Goal: Task Accomplishment & Management: Manage account settings

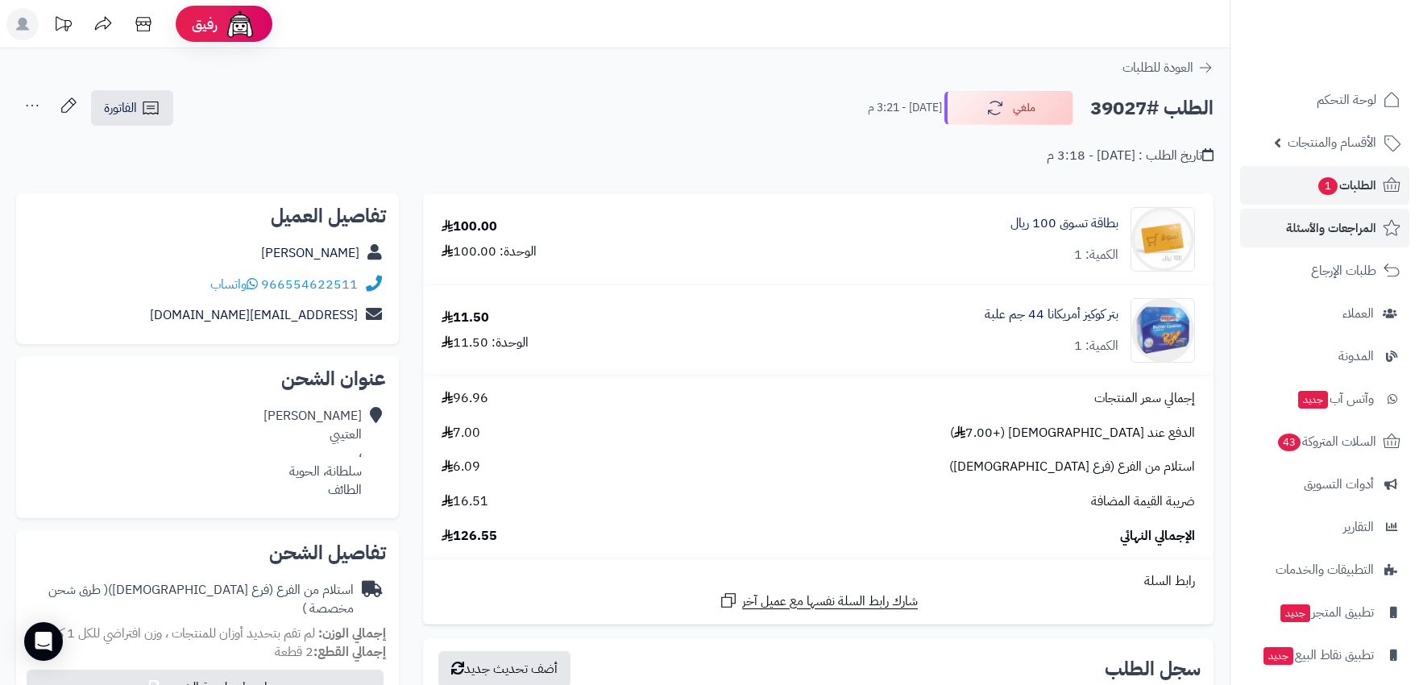
scroll to position [89, 0]
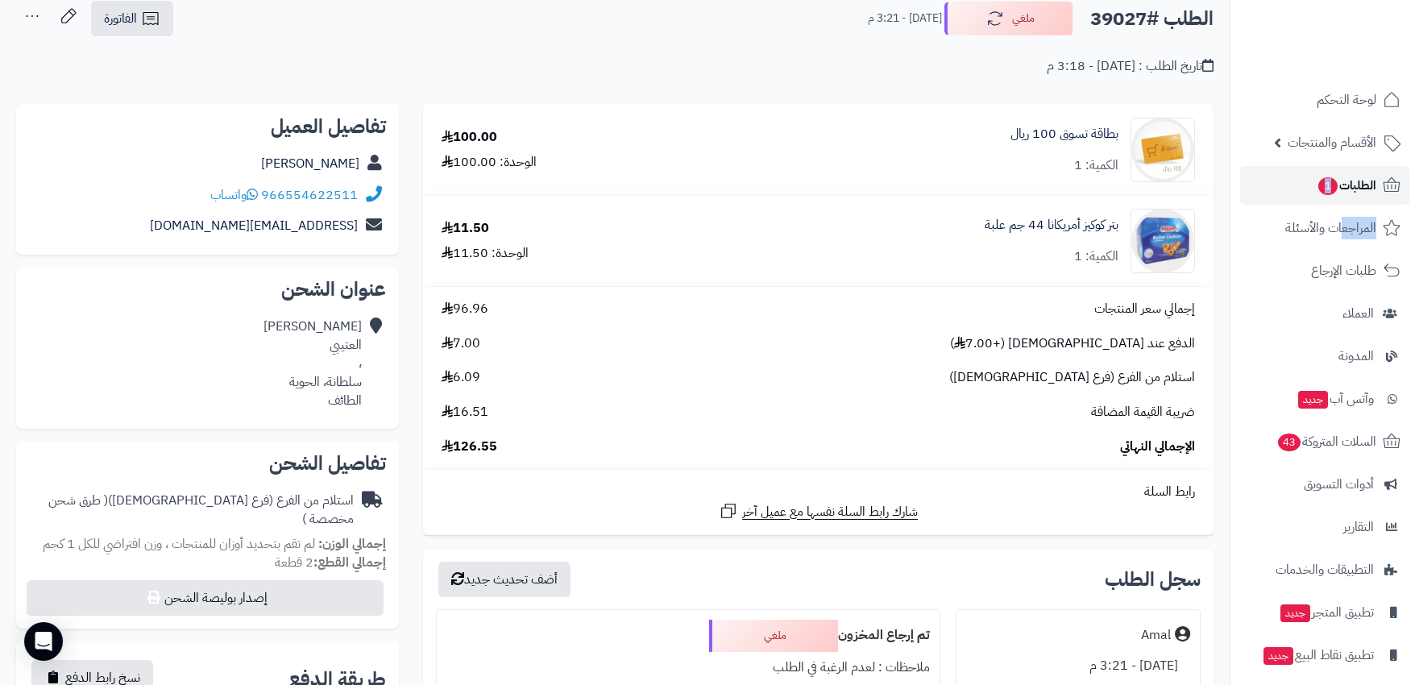
click at [1287, 188] on link "الطلبات 1" at bounding box center [1324, 185] width 169 height 39
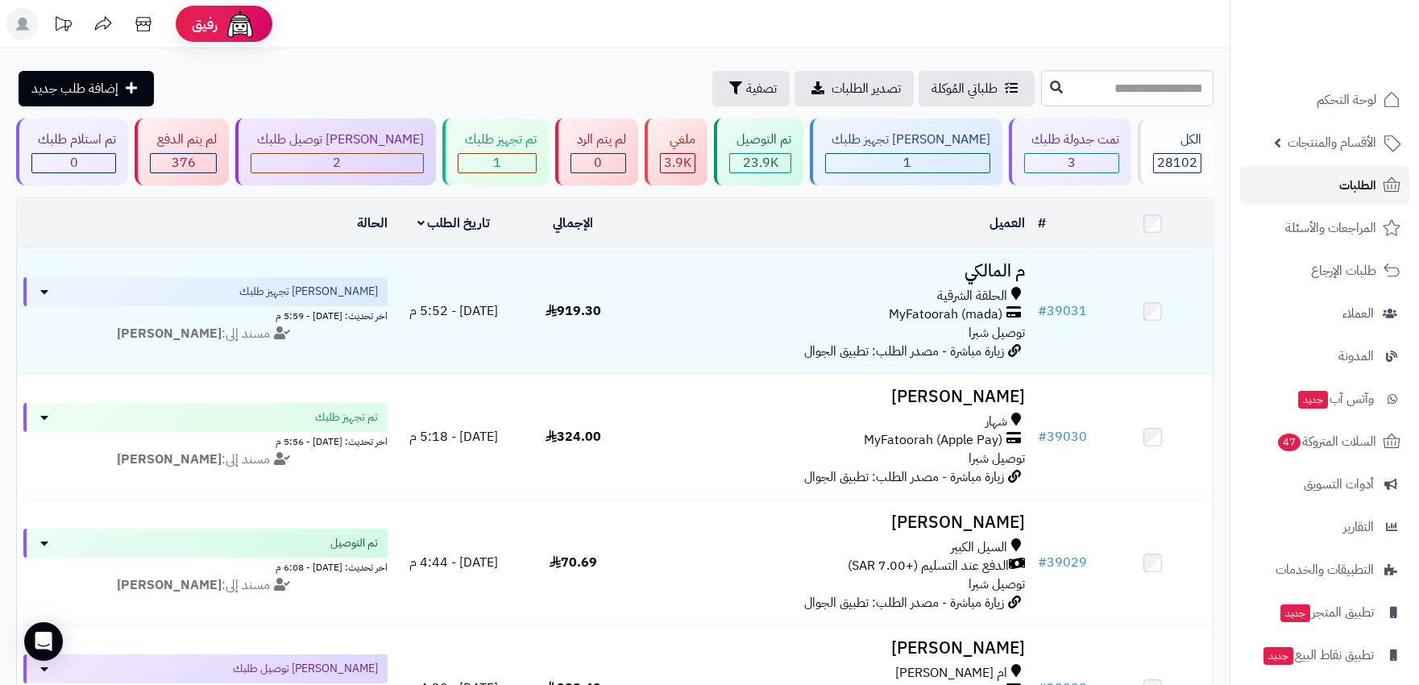
click at [1360, 179] on span "الطلبات" at bounding box center [1357, 185] width 37 height 23
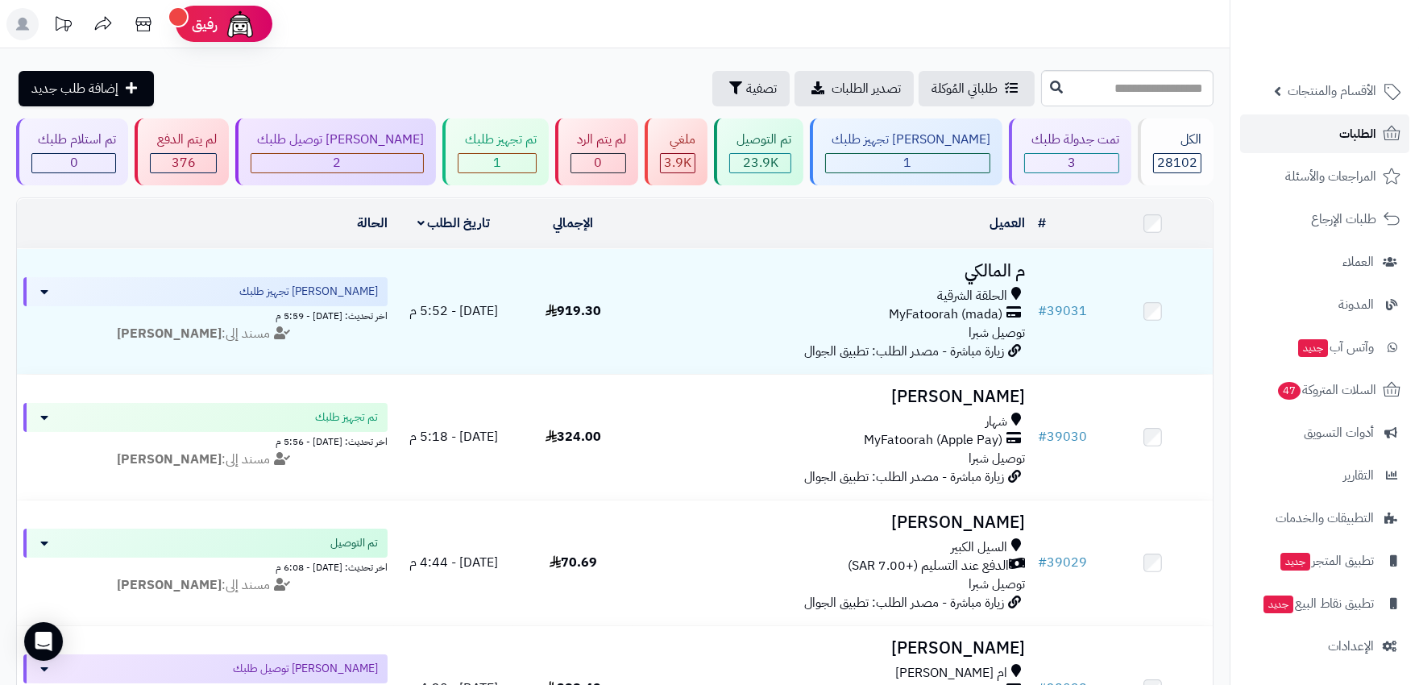
click at [1333, 132] on link "الطلبات" at bounding box center [1324, 133] width 169 height 39
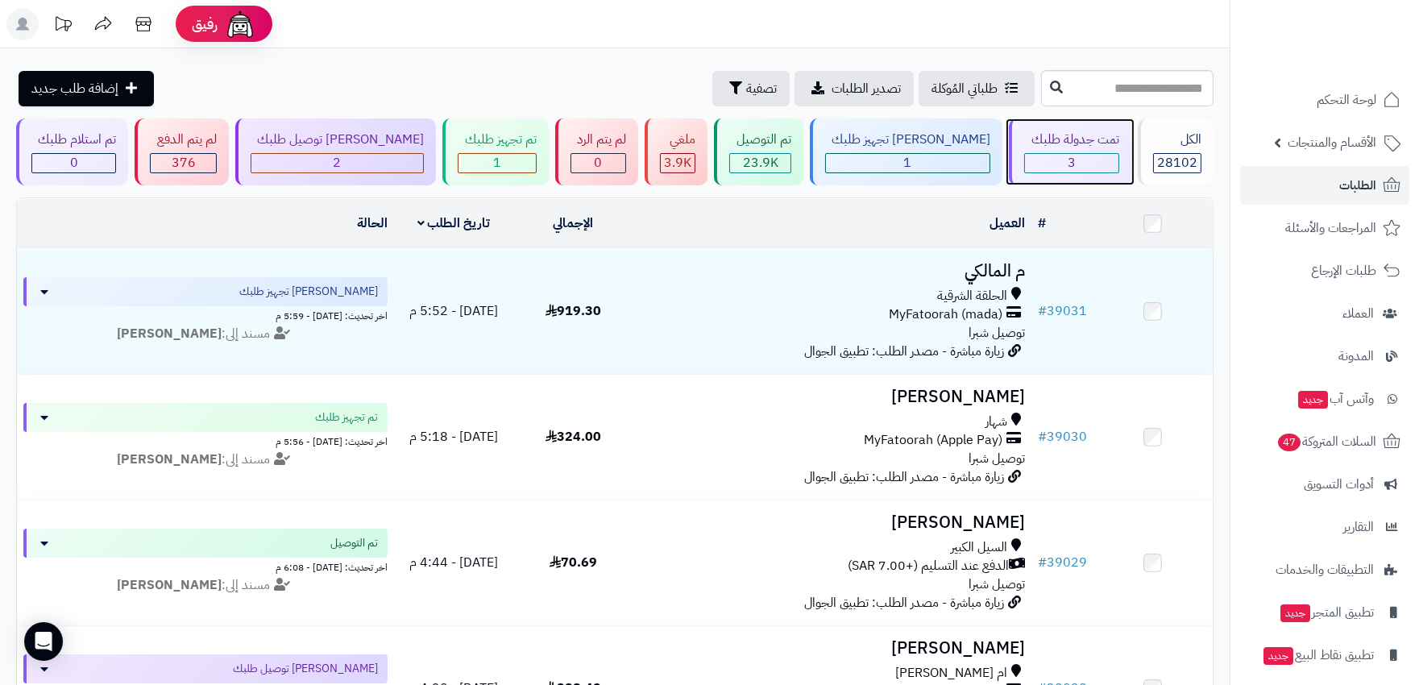
click at [1068, 170] on span "3" at bounding box center [1072, 162] width 8 height 19
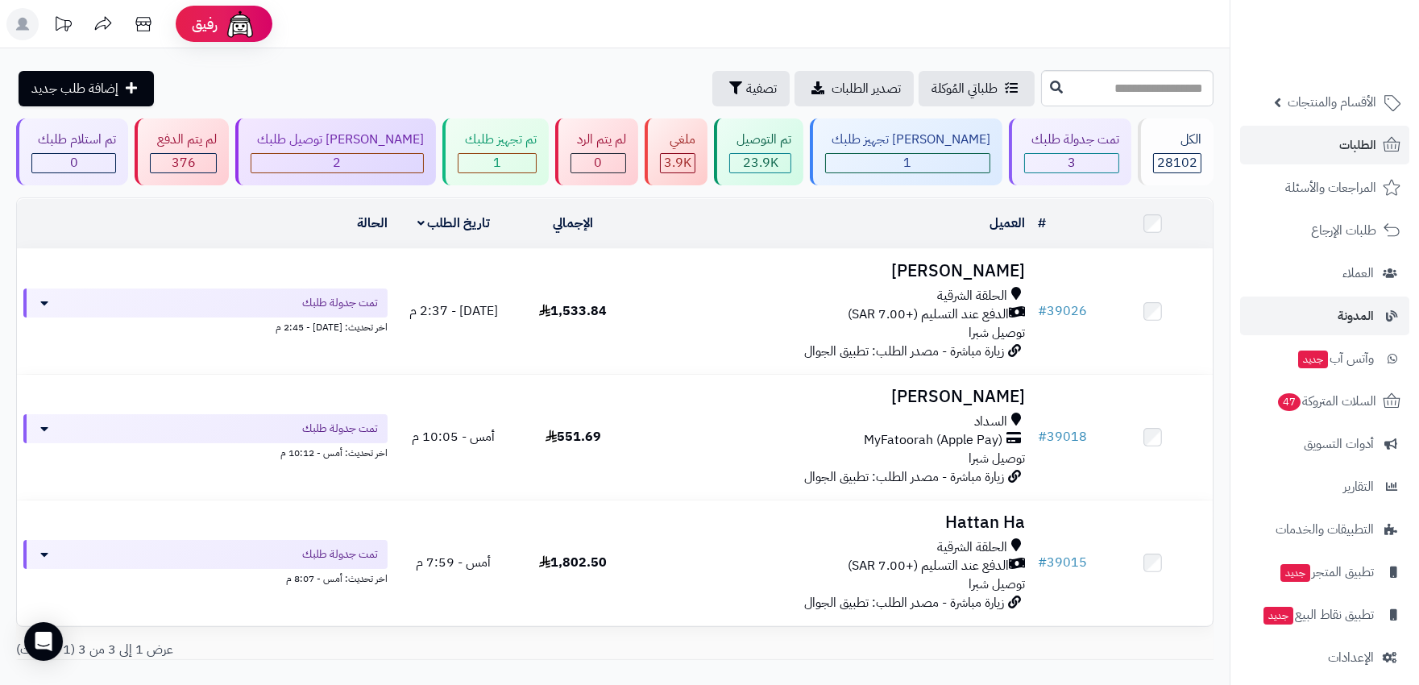
scroll to position [52, 0]
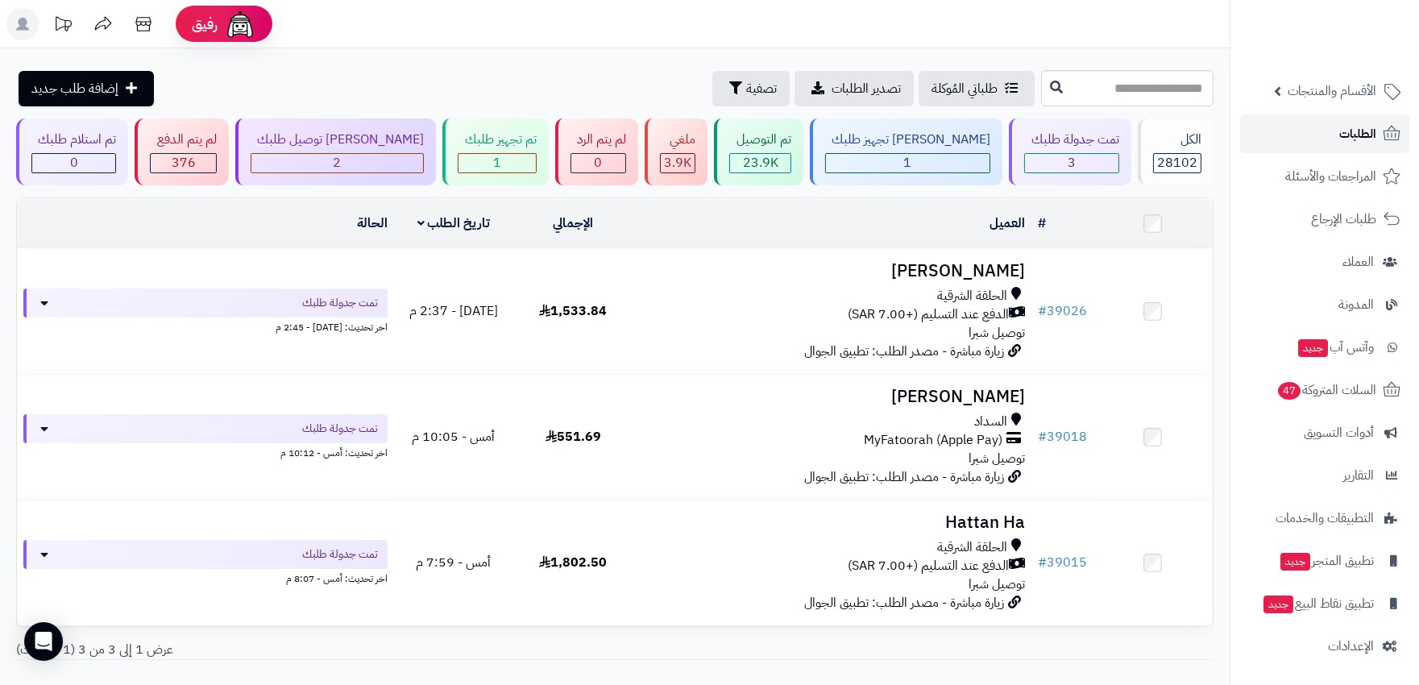
click at [1364, 133] on span "الطلبات" at bounding box center [1357, 134] width 37 height 23
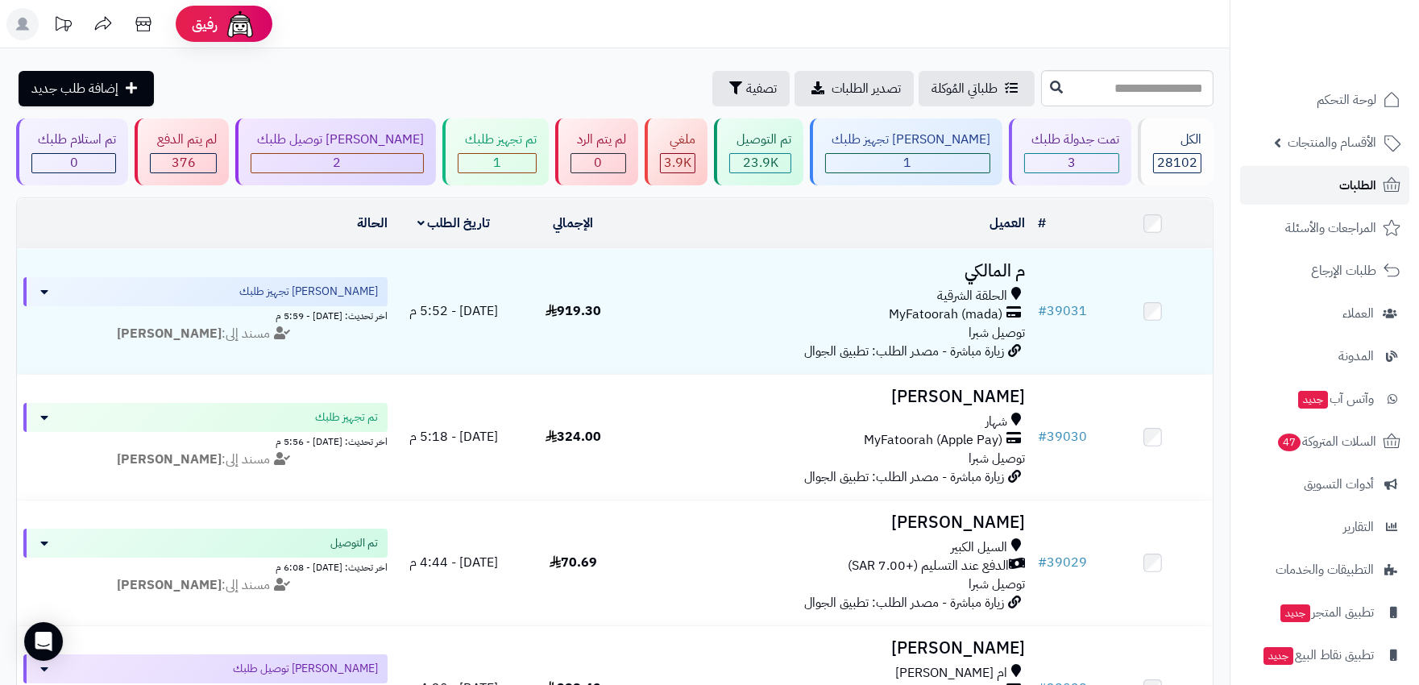
click at [1334, 182] on link "الطلبات" at bounding box center [1324, 185] width 169 height 39
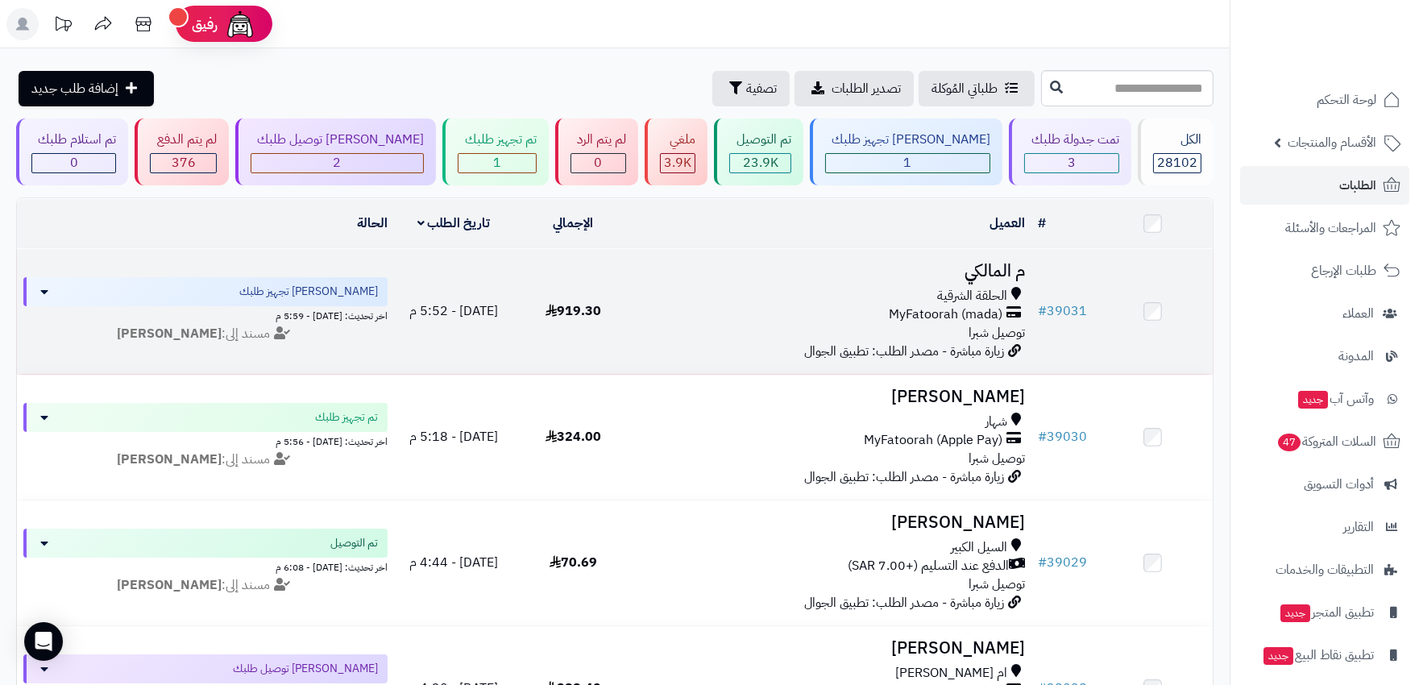
click at [759, 309] on div "MyFatoorah (mada)" at bounding box center [831, 314] width 385 height 19
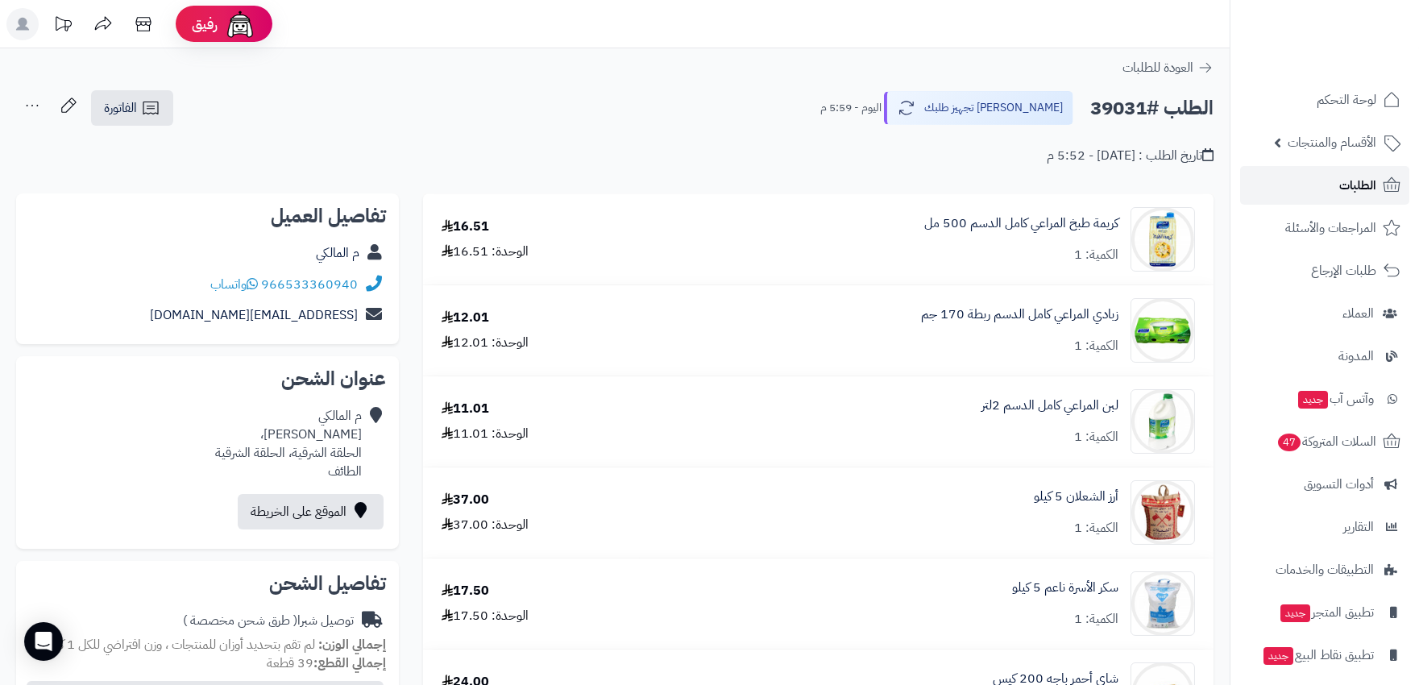
click at [1344, 192] on span "الطلبات" at bounding box center [1357, 185] width 37 height 23
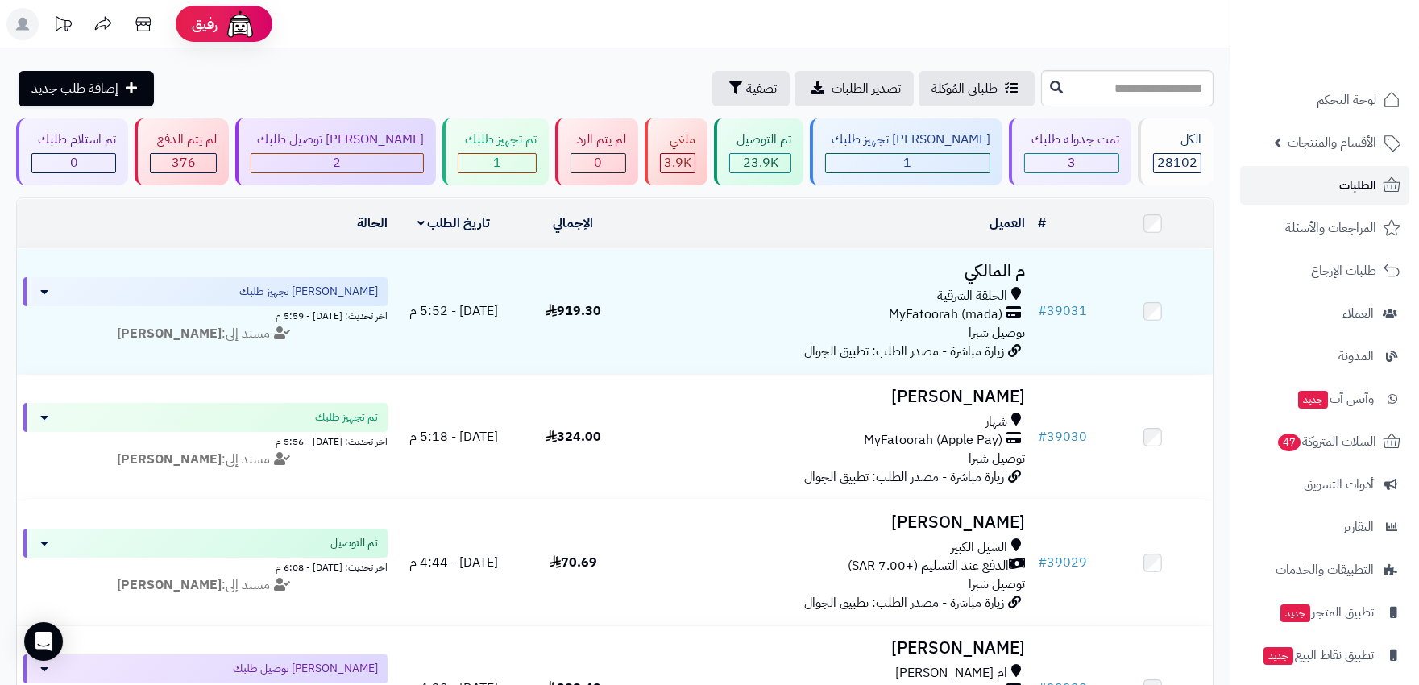
click at [1349, 193] on span "الطلبات" at bounding box center [1357, 185] width 37 height 23
